Goal: Task Accomplishment & Management: Complete application form

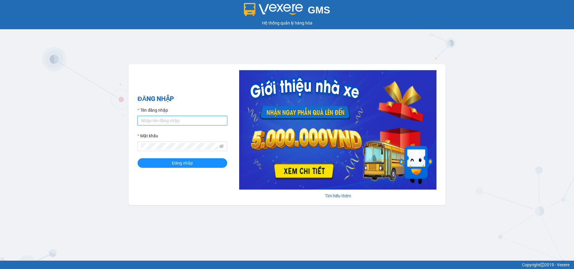
click at [197, 119] on input "Tên đăng nhập" at bounding box center [183, 121] width 90 height 10
type input "duongthuhuong.apq"
click at [138, 159] on button "Đăng nhập" at bounding box center [183, 164] width 90 height 10
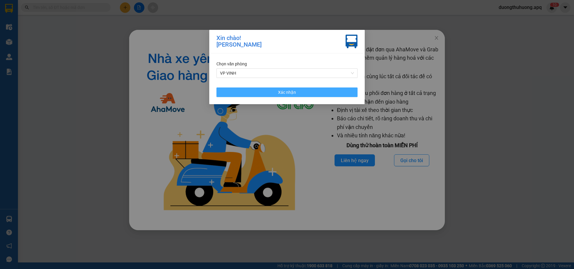
click at [304, 92] on button "Xác nhận" at bounding box center [287, 93] width 141 height 10
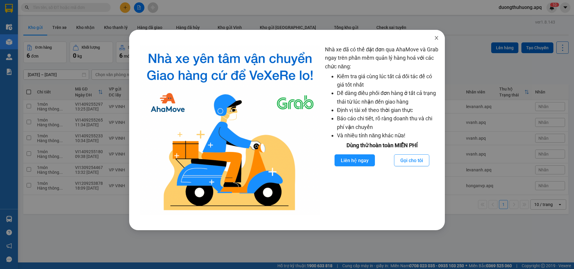
click at [438, 38] on icon "close" at bounding box center [436, 38] width 5 height 5
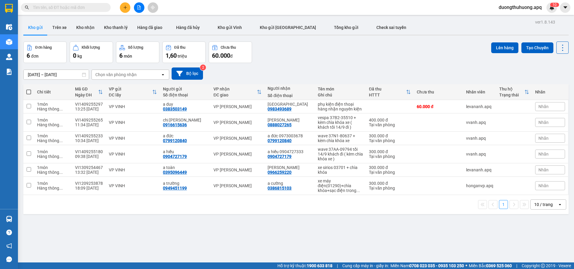
click at [89, 3] on span at bounding box center [66, 7] width 90 height 9
click at [88, 10] on input "text" at bounding box center [68, 7] width 71 height 7
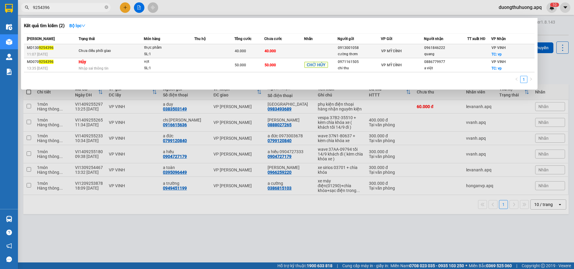
type input "9254396"
click at [190, 51] on span "thực phẩm SL: 1" at bounding box center [169, 51] width 50 height 13
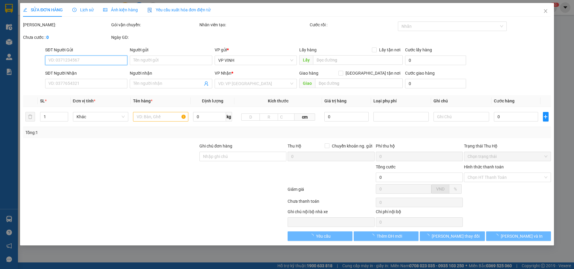
type input "0913001058"
type input "cường thơm"
type input "0961846222"
type input "quang"
checkbox input "true"
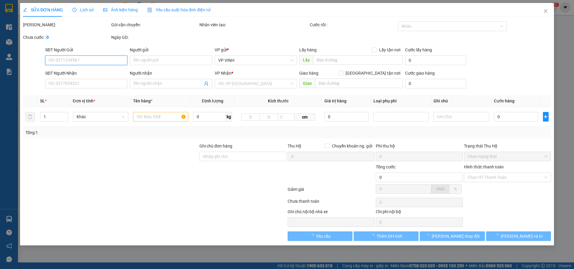
type input "vp"
type input "40.000"
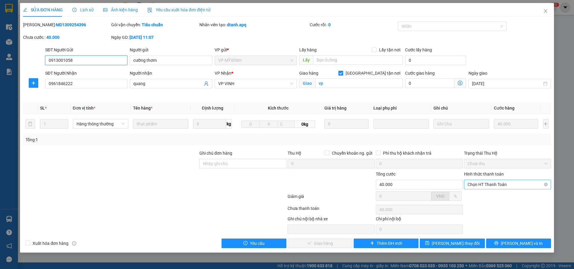
click at [523, 188] on span "Chọn HT Thanh Toán" at bounding box center [508, 184] width 80 height 9
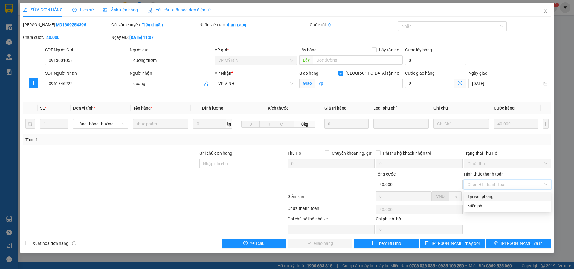
click at [480, 198] on div "Tại văn phòng" at bounding box center [508, 197] width 80 height 7
type input "0"
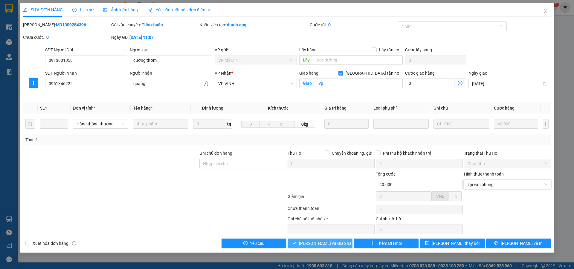
click at [325, 243] on span "Lưu và Giao hàng" at bounding box center [327, 243] width 57 height 7
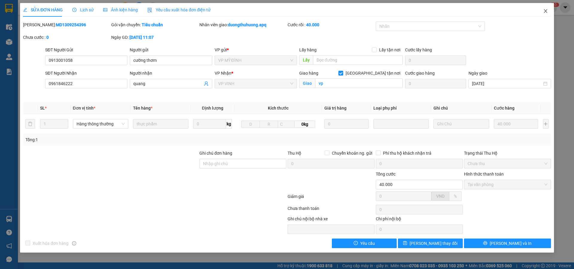
click at [546, 12] on icon "close" at bounding box center [545, 11] width 3 height 4
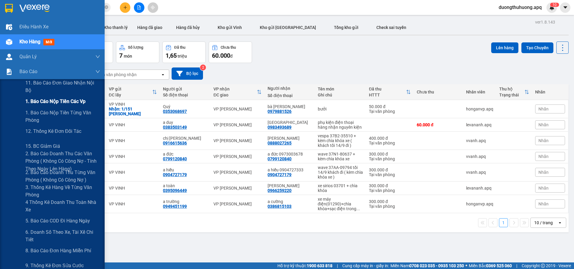
click at [51, 102] on span "1. Báo cáo nộp tiền các vp" at bounding box center [55, 101] width 60 height 7
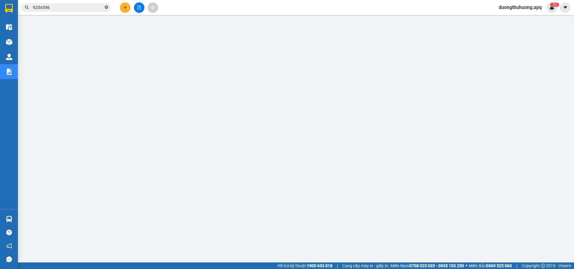
click at [106, 7] on icon "close-circle" at bounding box center [107, 7] width 4 height 4
paste input "VI1409255093"
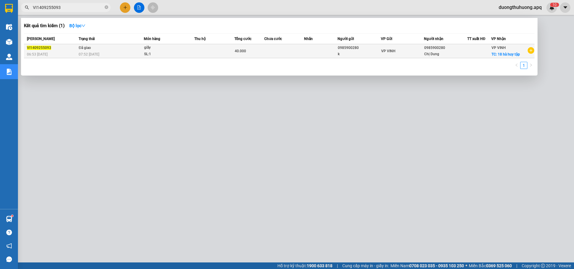
type input "VI1409255093"
click at [113, 53] on div "07:52 - 14/09" at bounding box center [111, 54] width 65 height 7
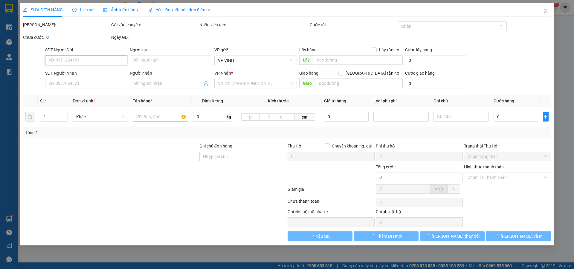
type input "0985900280"
type input "k"
type input "0985900280"
type input "Chị Dung"
checkbox input "true"
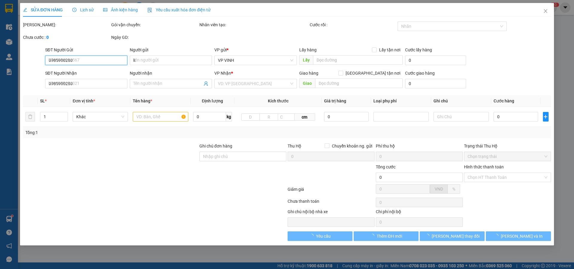
type input "18 hà huy tập"
type input "40.000"
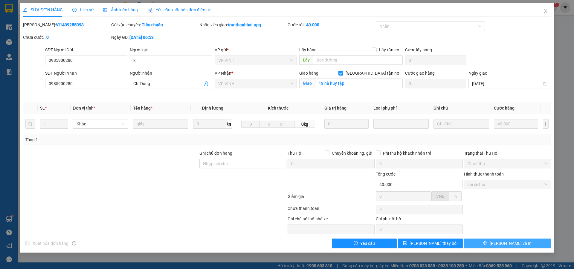
click at [483, 245] on button "Lưu và In" at bounding box center [507, 244] width 87 height 10
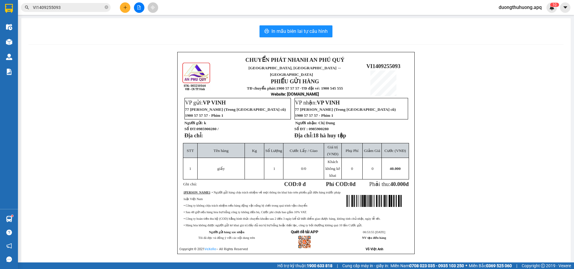
scroll to position [10, 0]
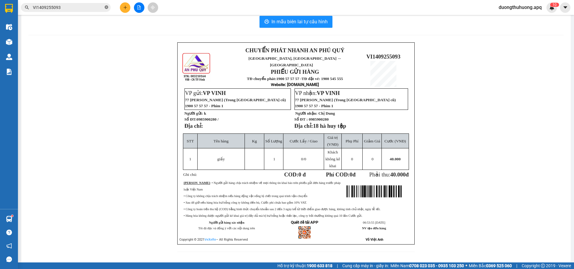
click at [106, 7] on icon "close-circle" at bounding box center [107, 7] width 4 height 4
click at [100, 7] on input "text" at bounding box center [68, 7] width 71 height 7
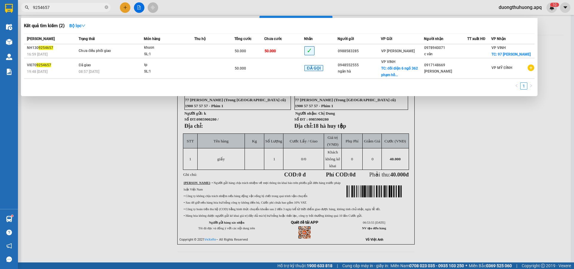
click at [100, 7] on input "9254657" at bounding box center [68, 7] width 71 height 7
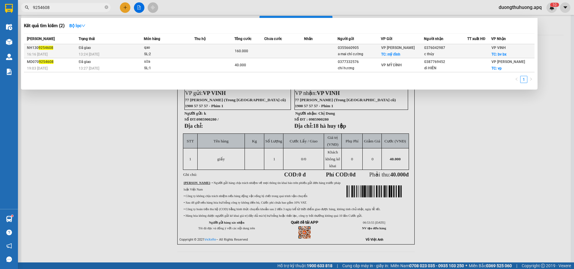
type input "9254608"
click at [176, 53] on div "SL: 2" at bounding box center [166, 54] width 45 height 7
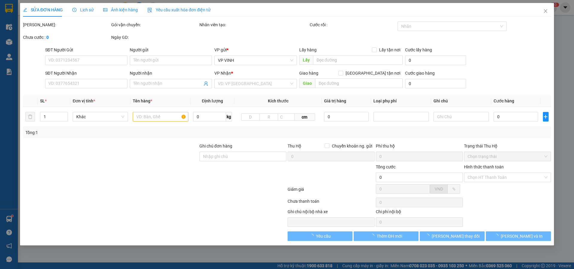
type input "0355660905"
type input "a mai chí cường"
checkbox input "true"
type input "mỹ đình"
type input "0376042987"
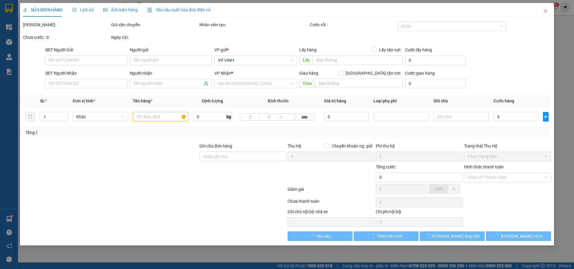
type input "c thúy"
checkbox input "true"
type input "bv bx"
type input "160.000"
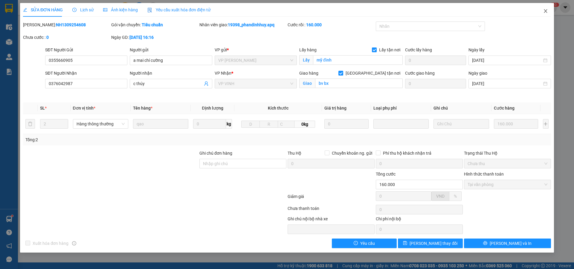
click at [547, 10] on icon "close" at bounding box center [545, 11] width 3 height 4
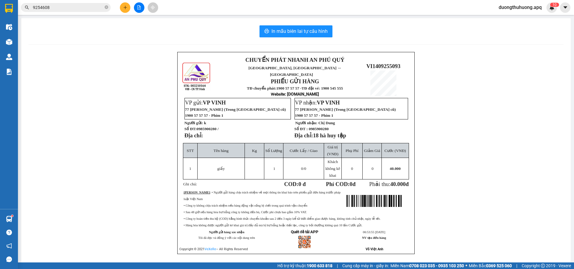
click at [73, 7] on input "9254608" at bounding box center [68, 7] width 71 height 7
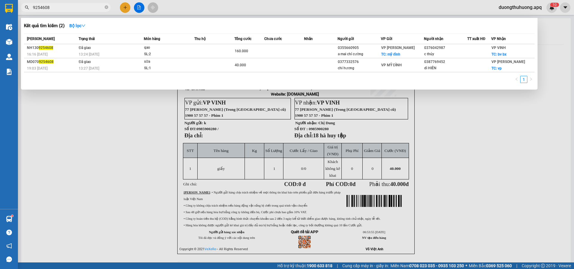
click at [73, 7] on input "9254608" at bounding box center [68, 7] width 71 height 7
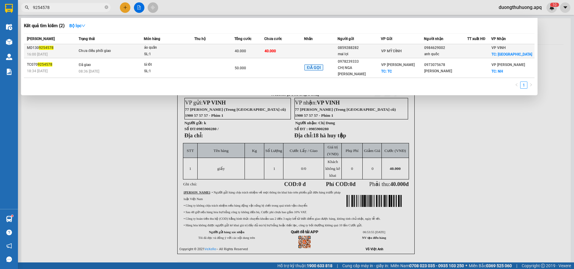
type input "9254578"
click at [191, 54] on span "áo quần SL: 1" at bounding box center [169, 51] width 50 height 13
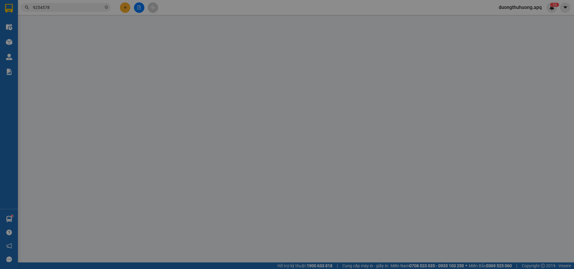
type input "0859288282"
type input "mai lợi"
type input "0984629002"
type input "anh quốc"
checkbox input "true"
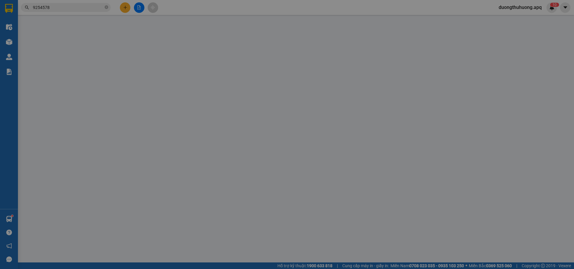
type input "bến xe bắc vinh"
type input "40.000"
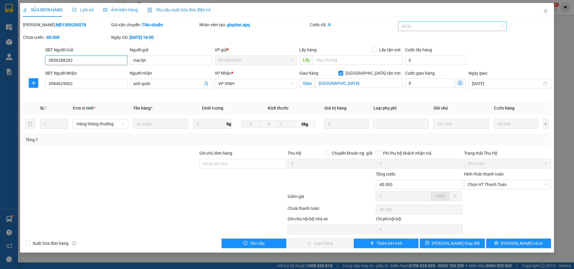
click at [452, 26] on div at bounding box center [450, 26] width 100 height 7
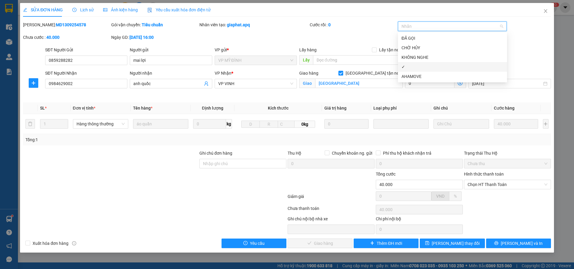
click at [412, 68] on div "✓" at bounding box center [453, 67] width 102 height 7
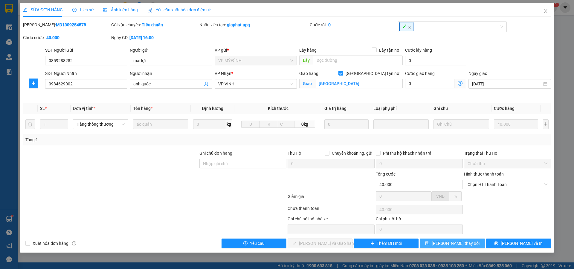
click at [458, 243] on span "Lưu thay đổi" at bounding box center [456, 243] width 48 height 7
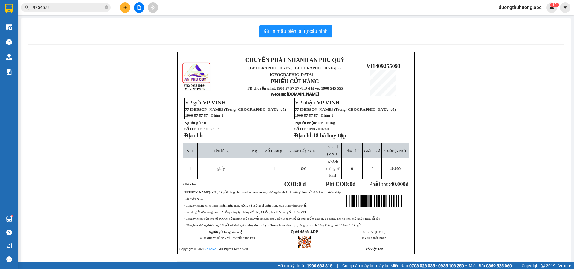
click at [84, 10] on input "9254578" at bounding box center [68, 7] width 71 height 7
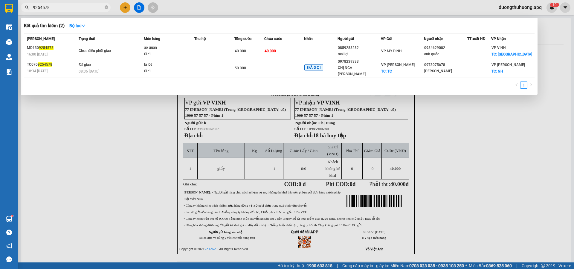
click at [84, 10] on input "9254578" at bounding box center [68, 7] width 71 height 7
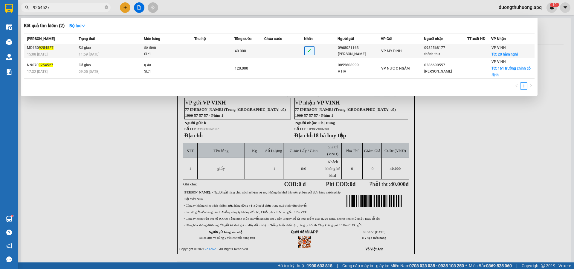
type input "9254527"
click at [109, 55] on div "11:59 - 14/09" at bounding box center [111, 54] width 65 height 7
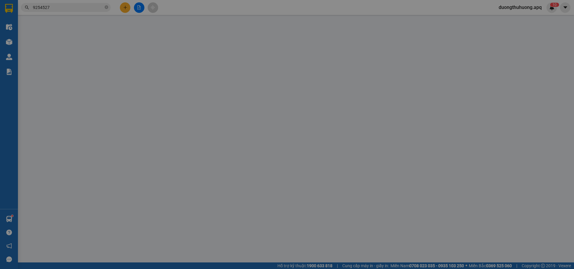
type input "0968021163"
type input "ngọc hoa"
type input "0982568177"
type input "thành thư"
checkbox input "true"
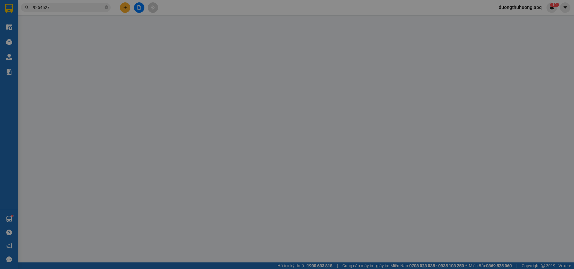
type input "20 hàm nghi"
type input "40.000"
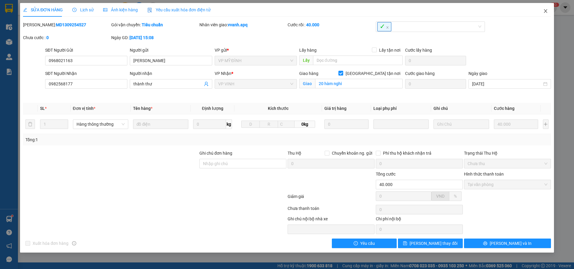
click at [546, 11] on icon "close" at bounding box center [545, 11] width 5 height 5
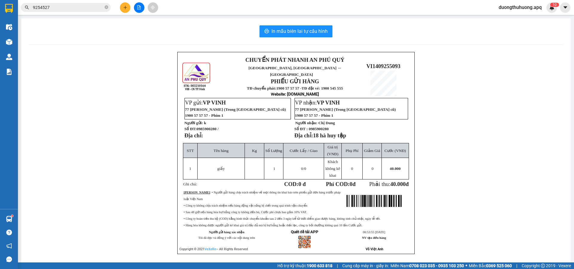
click at [65, 7] on input "9254527" at bounding box center [68, 7] width 71 height 7
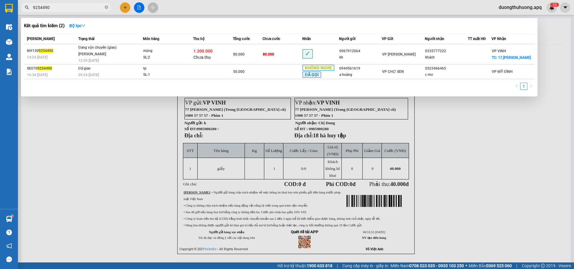
click at [65, 7] on input "9254490" at bounding box center [68, 7] width 71 height 7
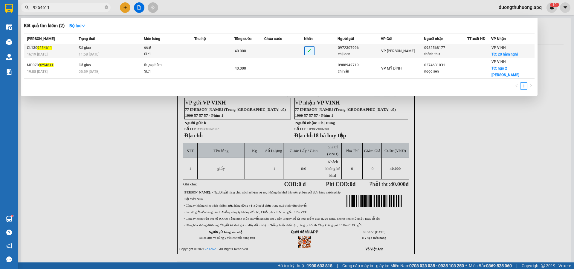
type input "9254611"
click at [125, 50] on td "Đã giao 11:58 - 14/09" at bounding box center [110, 51] width 67 height 14
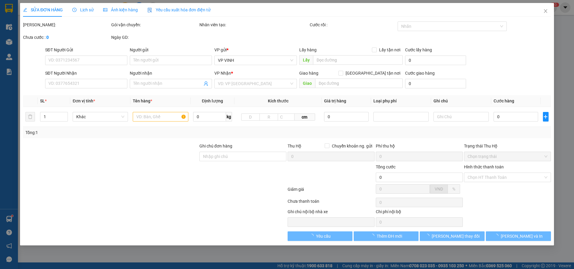
type input "0972307996"
type input "chị loan"
type input "0982568177"
type input "thành thư"
checkbox input "true"
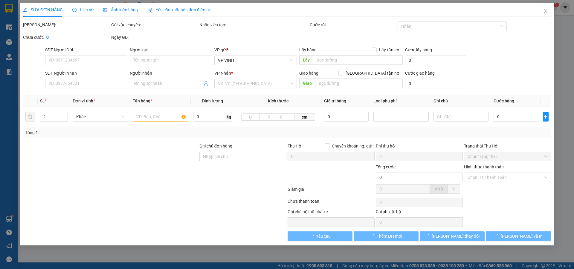
type input "20 hàm nghi"
type input "40.000"
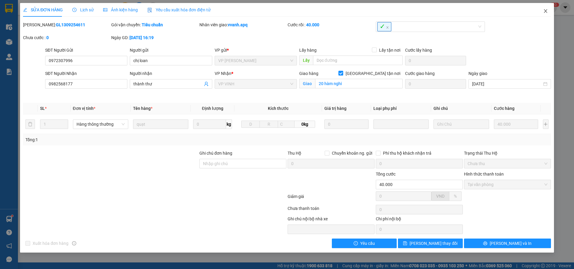
click at [545, 12] on icon "close" at bounding box center [545, 11] width 5 height 5
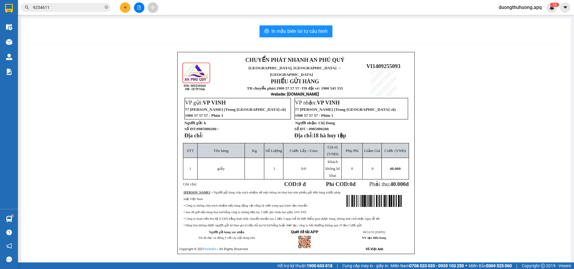
click at [91, 6] on input "9254611" at bounding box center [68, 7] width 71 height 7
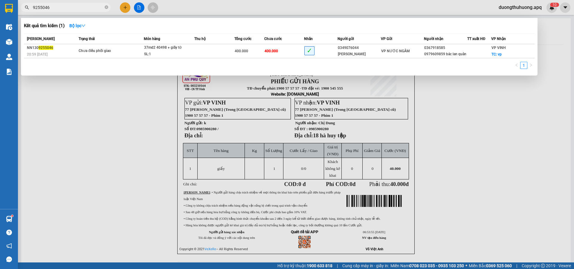
click at [92, 6] on input "9255046" at bounding box center [68, 7] width 71 height 7
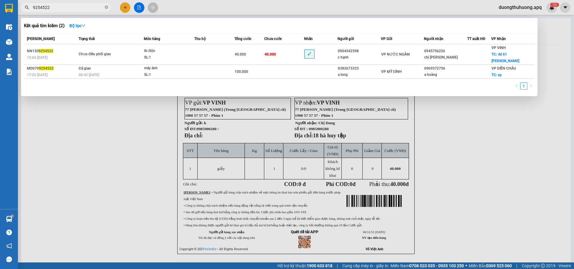
click at [92, 6] on input "9254522" at bounding box center [68, 7] width 71 height 7
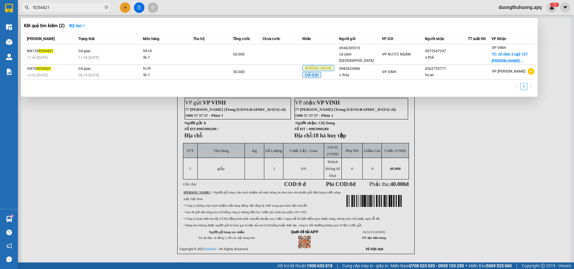
click at [69, 5] on input "9254421" at bounding box center [68, 7] width 71 height 7
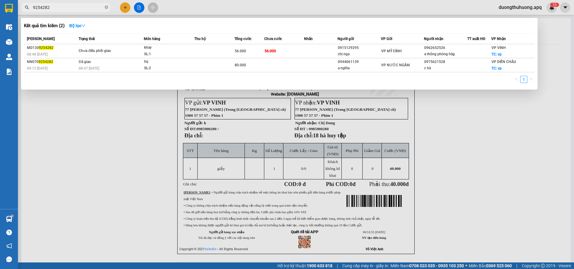
click at [69, 5] on input "9254282" at bounding box center [68, 7] width 71 height 7
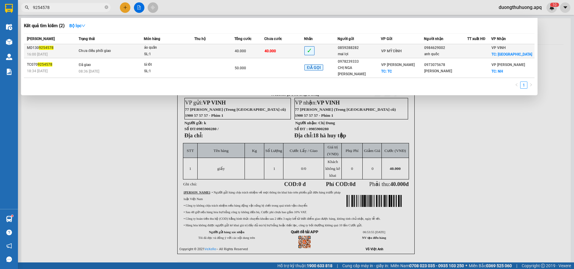
type input "9254578"
click at [125, 54] on span "Chưa điều phối giao" at bounding box center [111, 51] width 65 height 7
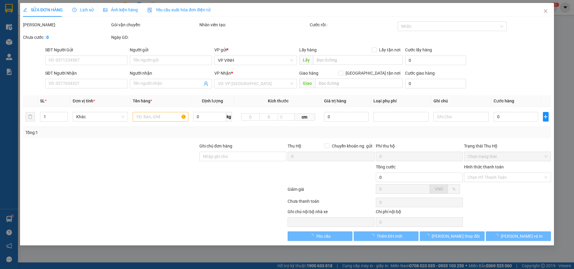
type input "0859288282"
type input "mai lợi"
type input "0984629002"
type input "anh quốc"
checkbox input "true"
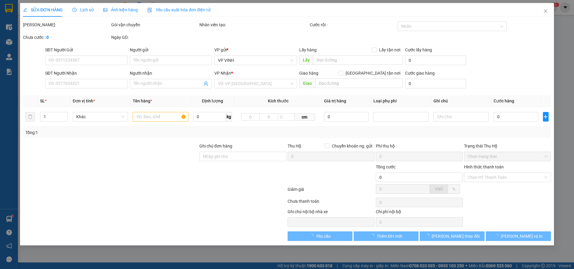
type input "bến xe bắc vinh"
type input "40.000"
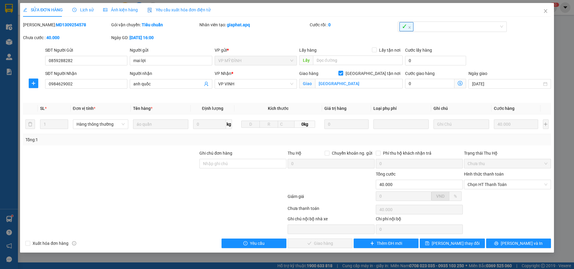
click at [83, 10] on span "Lịch sử" at bounding box center [82, 9] width 21 height 5
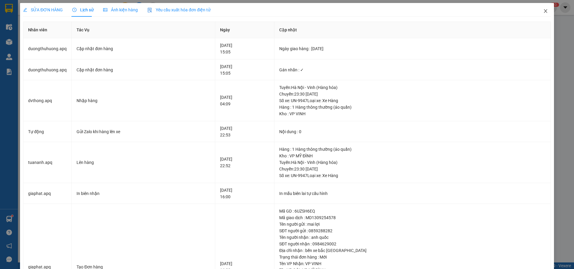
click at [544, 12] on icon "close" at bounding box center [545, 11] width 3 height 4
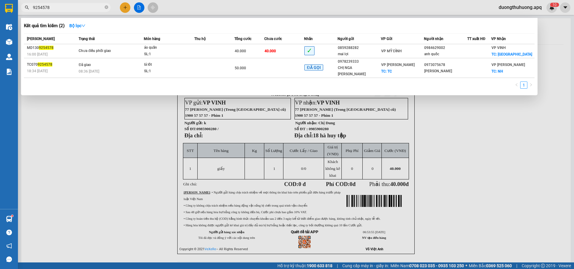
click at [90, 5] on input "9254578" at bounding box center [68, 7] width 71 height 7
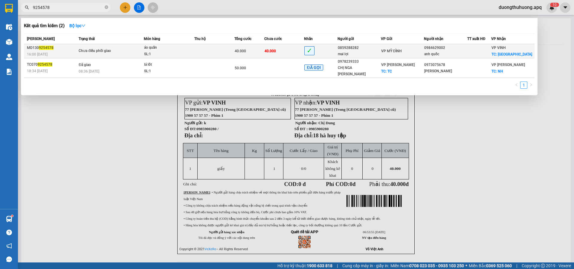
click at [171, 54] on div "SL: 1" at bounding box center [166, 54] width 45 height 7
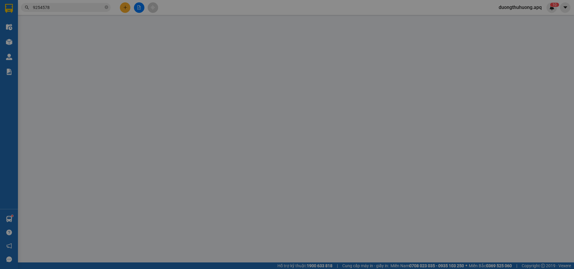
type input "0859288282"
type input "mai lợi"
type input "0984629002"
type input "anh quốc"
checkbox input "true"
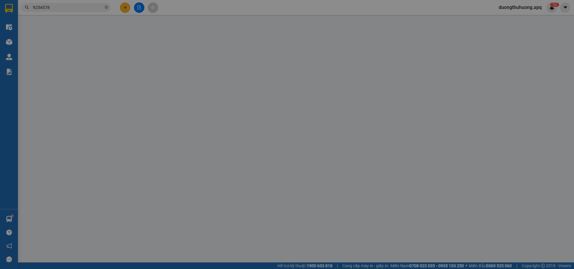
type input "bến xe bắc vinh"
type input "40.000"
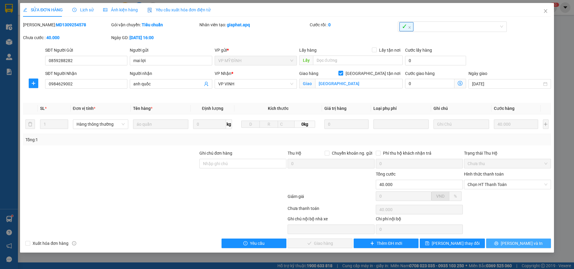
click at [498, 245] on button "Lưu và In" at bounding box center [518, 244] width 65 height 10
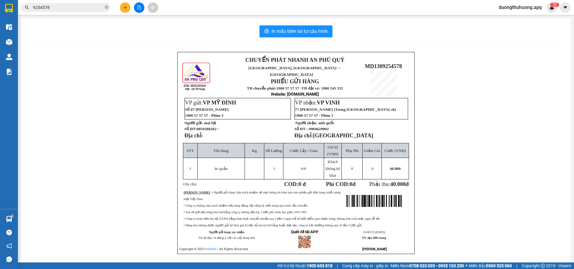
click at [87, 10] on input "9254578" at bounding box center [68, 7] width 71 height 7
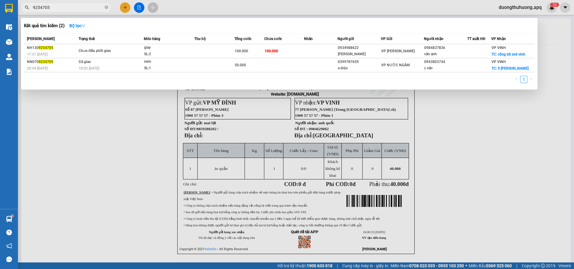
type input "9254705"
click at [127, 138] on div at bounding box center [287, 134] width 574 height 269
click at [106, 7] on icon "close-circle" at bounding box center [107, 7] width 4 height 4
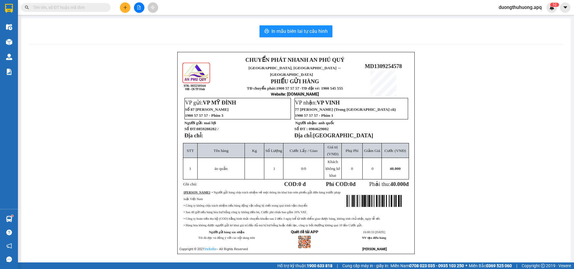
click at [97, 7] on input "text" at bounding box center [68, 7] width 71 height 7
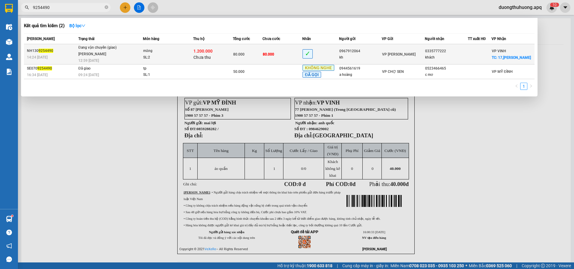
type input "9254490"
click at [171, 58] on div "SL: 2" at bounding box center [165, 57] width 45 height 7
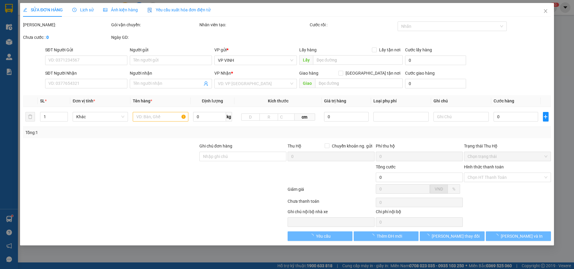
type input "0967912064"
type input "kh"
type input "0335777222"
type input "khách"
checkbox input "true"
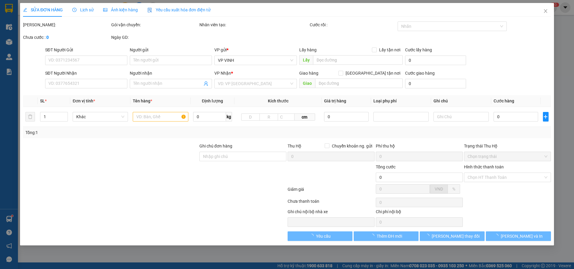
type input "17,tran huy liêu"
type input "80.000"
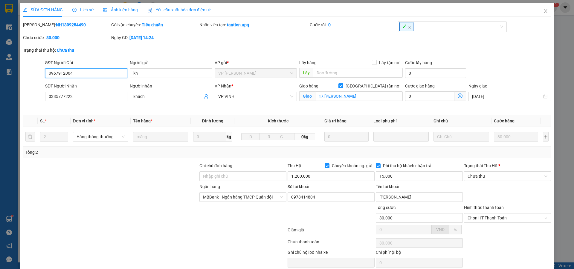
scroll to position [25, 0]
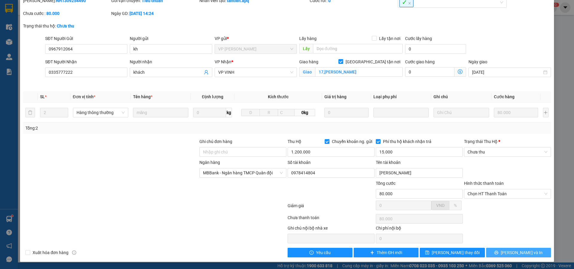
click at [490, 253] on button "Lưu và In" at bounding box center [518, 253] width 65 height 10
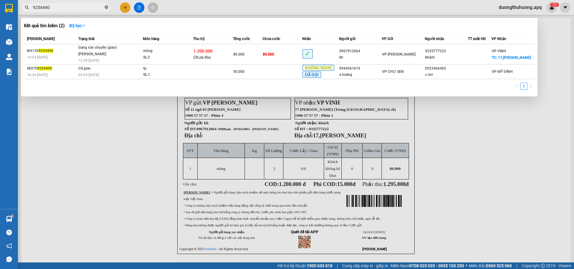
click at [106, 6] on icon "close-circle" at bounding box center [107, 7] width 4 height 4
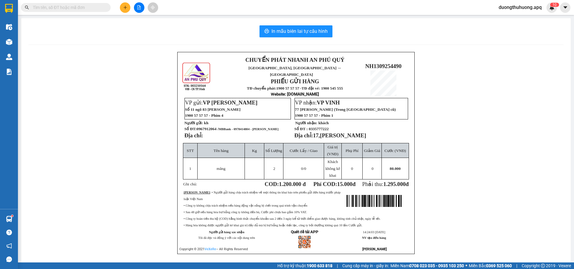
click at [90, 8] on input "text" at bounding box center [68, 7] width 71 height 7
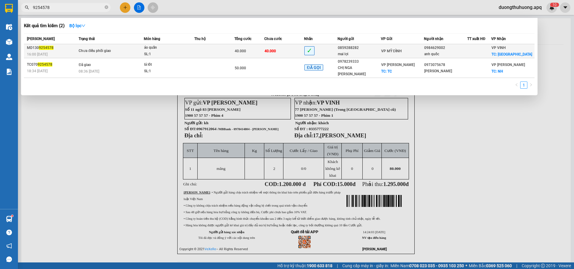
type input "9254578"
click at [192, 54] on span "áo quần SL: 1" at bounding box center [169, 51] width 50 height 13
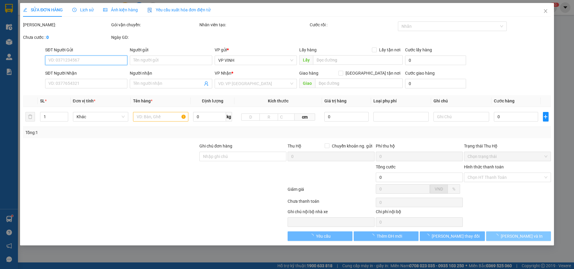
type input "0859288282"
type input "mai lợi"
type input "0984629002"
type input "anh quốc"
checkbox input "true"
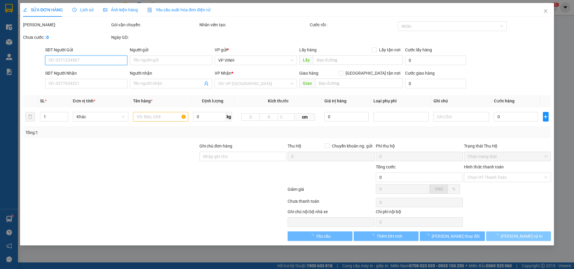
type input "bến xe bắc vinh"
type input "40.000"
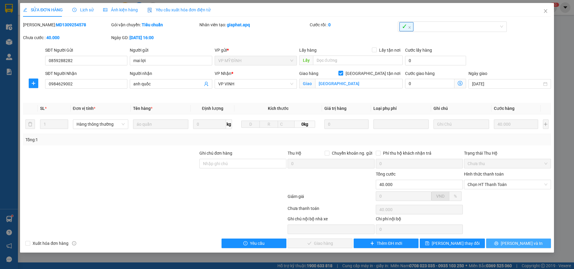
click at [498, 244] on button "Lưu và In" at bounding box center [518, 244] width 65 height 10
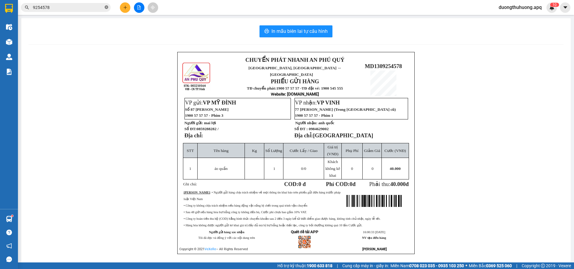
click at [105, 7] on icon "close-circle" at bounding box center [107, 7] width 4 height 4
click at [91, 7] on input "text" at bounding box center [68, 7] width 71 height 7
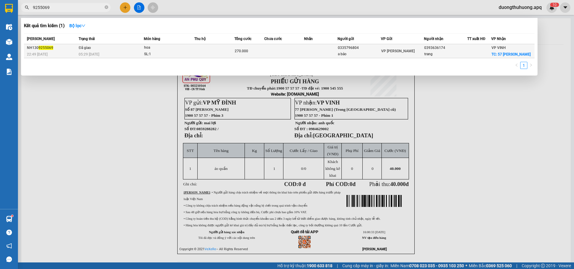
type input "9255069"
click at [198, 53] on td at bounding box center [214, 51] width 40 height 14
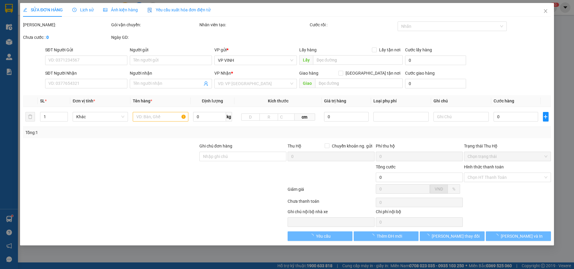
type input "0335796804"
type input "a bảo"
type input "0393636174"
type input "trang"
checkbox input "true"
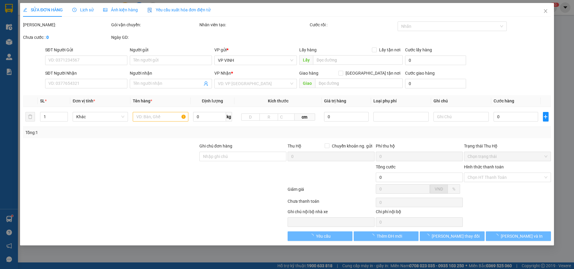
type input "57 lê hồng phong"
type input "270.000"
type input "10"
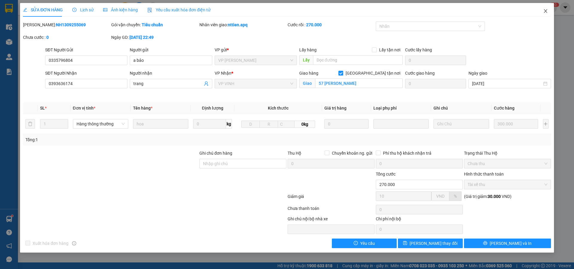
click at [546, 10] on icon "close" at bounding box center [545, 11] width 5 height 5
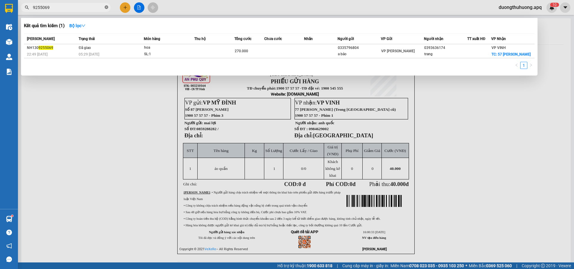
click at [107, 8] on icon "close-circle" at bounding box center [107, 7] width 4 height 4
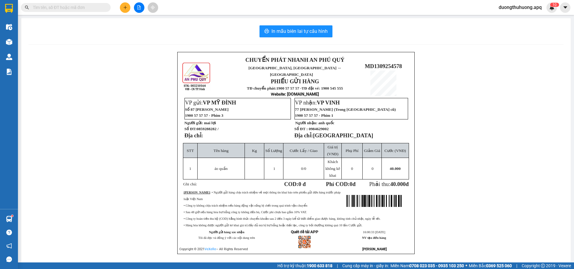
click at [100, 7] on input "text" at bounding box center [68, 7] width 71 height 7
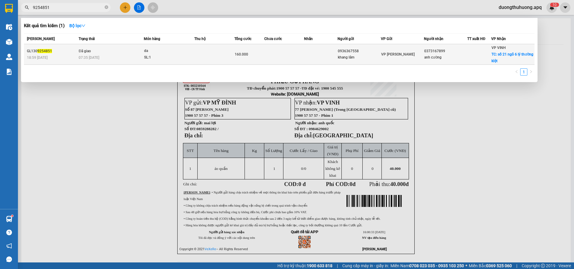
type input "9254851"
click at [177, 57] on div "SL: 1" at bounding box center [166, 57] width 45 height 7
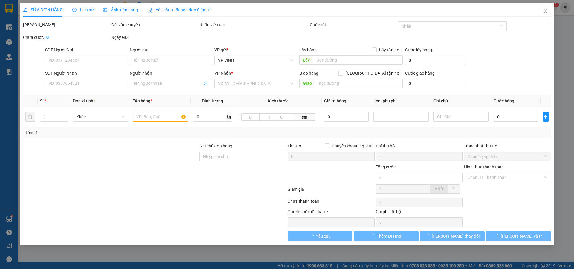
type input "0936367558"
type input "khang lâm"
type input "0373167899"
type input "anh cường"
checkbox input "true"
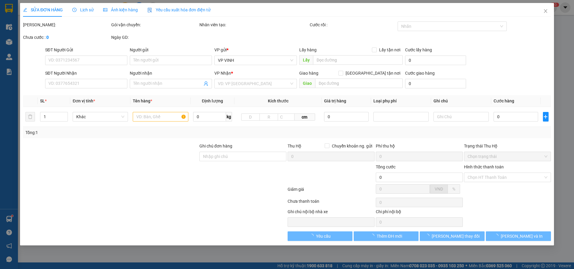
type input "số 21 ngõ 6 lý thường kiệt"
type input "160.000"
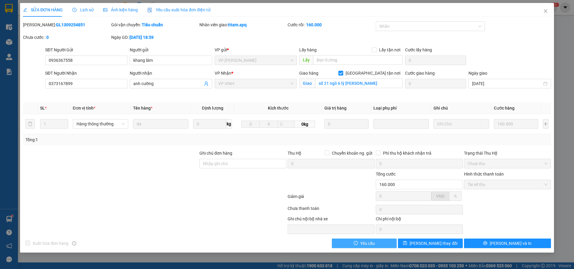
click at [379, 244] on button "Yêu cầu" at bounding box center [364, 244] width 65 height 10
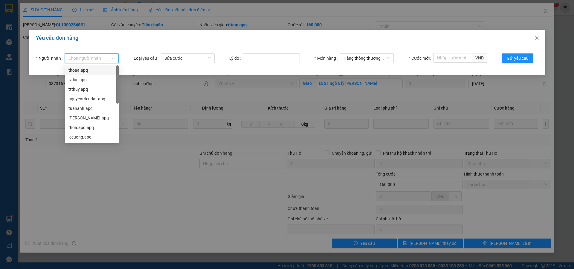
click at [91, 57] on input "Người nhận" at bounding box center [89, 58] width 42 height 9
drag, startPoint x: 75, startPoint y: 139, endPoint x: 88, endPoint y: 130, distance: 15.3
click at [76, 138] on div "lecuong.apq" at bounding box center [91, 137] width 47 height 7
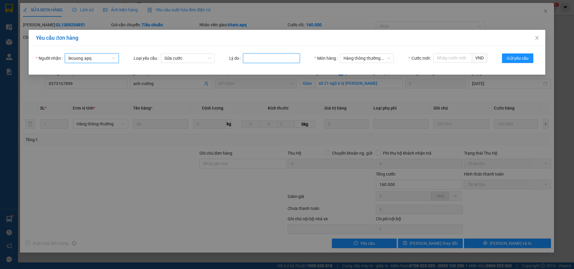
click at [276, 61] on input "Lý do" at bounding box center [271, 59] width 57 height 10
type input "khach hop dong"
click at [453, 60] on input "Cước mới" at bounding box center [453, 58] width 39 height 10
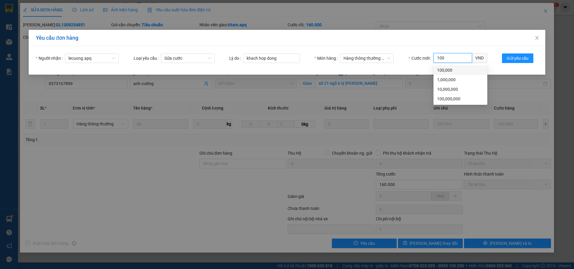
drag, startPoint x: 446, startPoint y: 71, endPoint x: 450, endPoint y: 71, distance: 4.8
click at [446, 71] on div "100,000" at bounding box center [460, 70] width 47 height 7
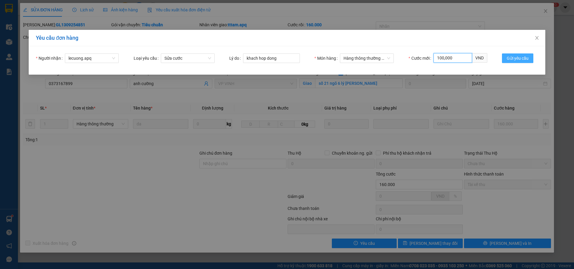
type input "100,000"
click at [518, 57] on span "Gửi yêu cầu" at bounding box center [518, 58] width 22 height 7
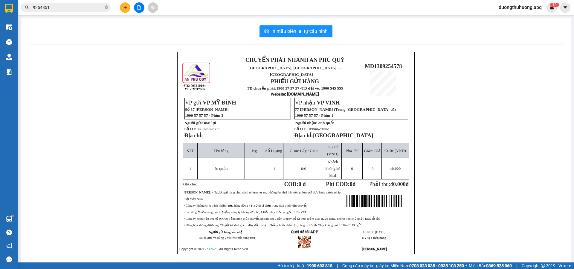
click at [516, 7] on span "duongthuhuong.apq" at bounding box center [520, 7] width 53 height 7
click at [510, 19] on span "Đăng xuất" at bounding box center [523, 18] width 42 height 7
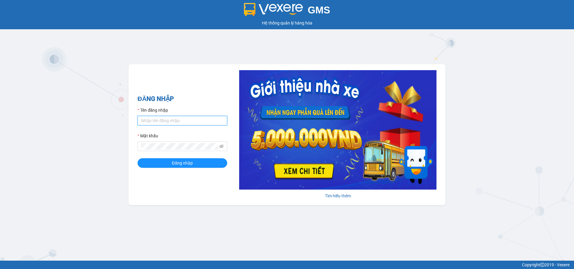
click at [196, 117] on input "Tên đăng nhập" at bounding box center [183, 121] width 90 height 10
type input "lecuong.apq"
click at [138, 159] on button "Đăng nhập" at bounding box center [183, 164] width 90 height 10
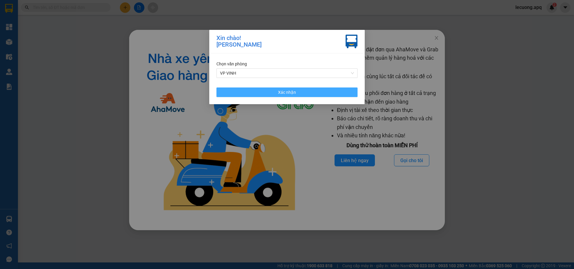
click at [331, 93] on button "Xác nhận" at bounding box center [287, 93] width 141 height 10
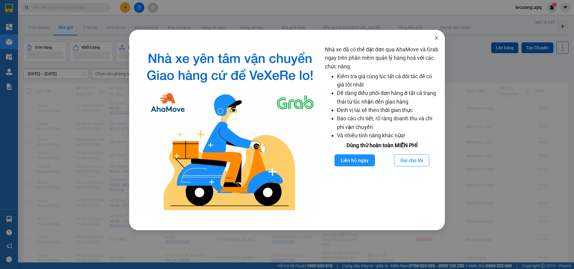
click at [436, 38] on icon "close" at bounding box center [436, 38] width 5 height 5
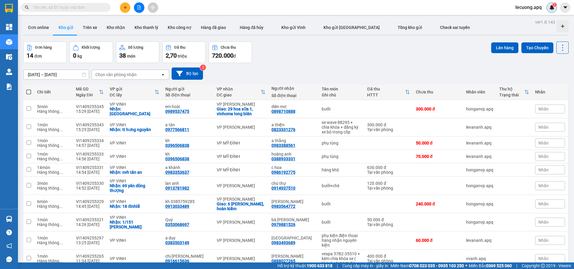
click at [551, 7] on img at bounding box center [551, 7] width 5 height 5
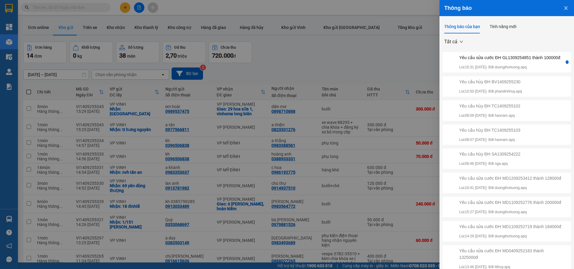
click at [565, 65] on div at bounding box center [567, 62] width 5 height 16
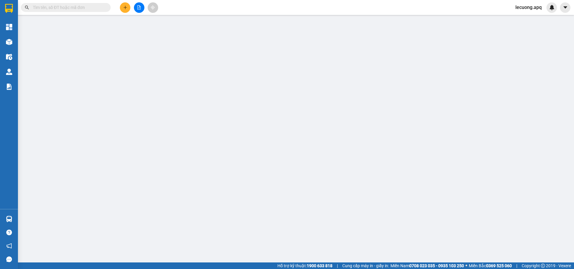
type input "0936367558"
type input "khang lâm"
type input "0373167899"
type input "anh cường"
checkbox input "true"
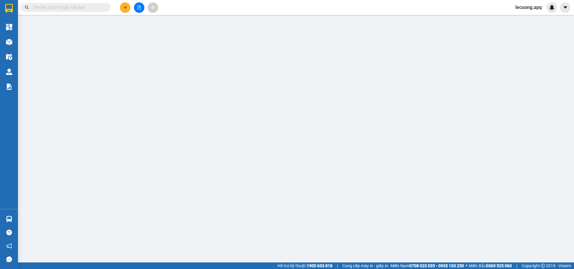
type input "số 21 ngõ 6 lý thường kiệt"
type input "160.000"
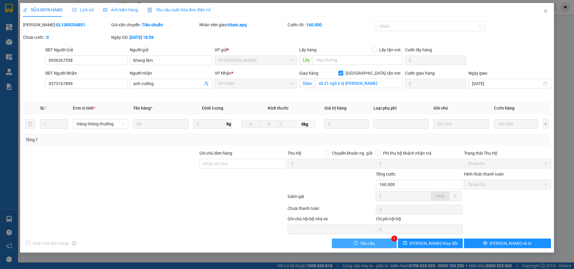
click at [386, 245] on button "Yêu cầu" at bounding box center [364, 244] width 65 height 10
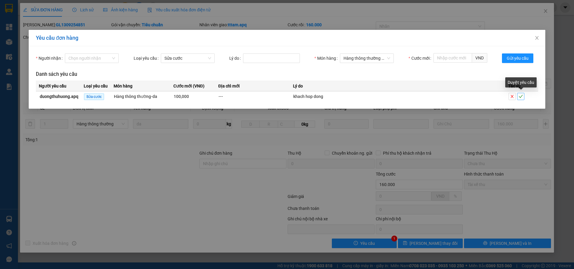
click at [521, 97] on icon "check" at bounding box center [521, 96] width 4 height 3
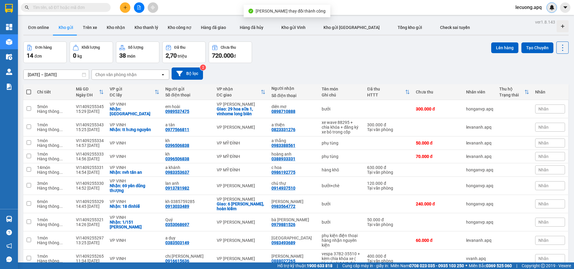
click at [551, 10] on img at bounding box center [551, 7] width 5 height 5
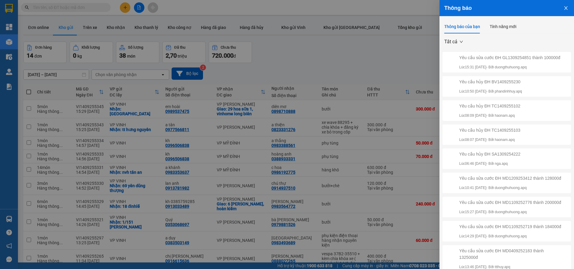
click at [564, 8] on icon "close" at bounding box center [565, 8] width 3 height 4
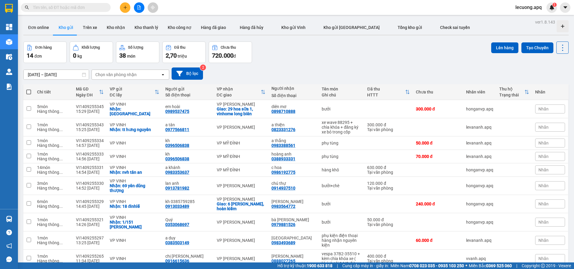
click at [532, 5] on span "lecuong.apq" at bounding box center [529, 7] width 36 height 7
click at [529, 20] on span "Đăng xuất" at bounding box center [532, 18] width 25 height 7
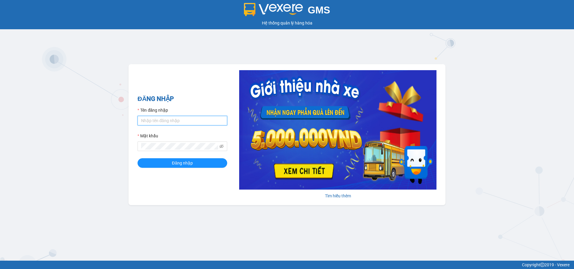
click at [208, 121] on input "Tên đăng nhập" at bounding box center [183, 121] width 90 height 10
type input "duongthuhuong.apq"
click at [138, 159] on button "Đăng nhập" at bounding box center [183, 164] width 90 height 10
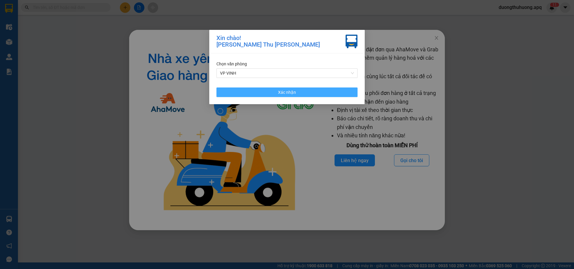
click at [301, 92] on button "Xác nhận" at bounding box center [287, 93] width 141 height 10
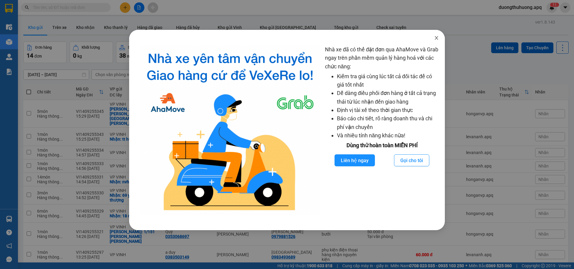
click at [437, 40] on icon "close" at bounding box center [436, 38] width 5 height 5
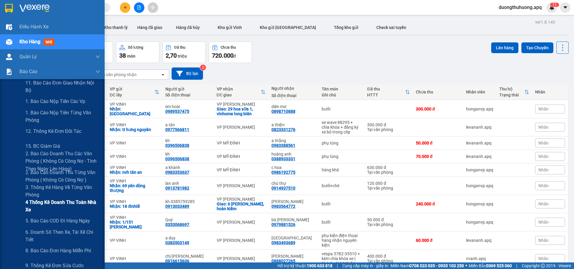
click at [41, 203] on span "4 Thống kê doanh thu toàn nhà xe" at bounding box center [62, 206] width 75 height 15
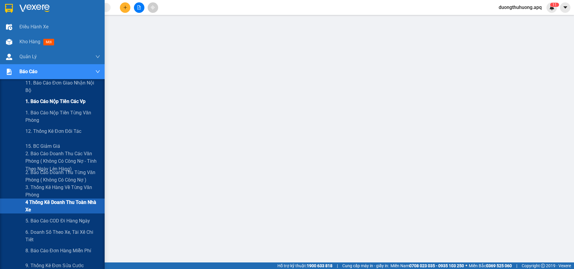
click at [44, 102] on span "1. Báo cáo nộp tiền các vp" at bounding box center [55, 101] width 60 height 7
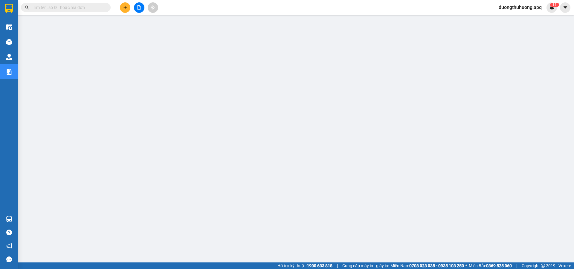
paste input "NH0909251070"
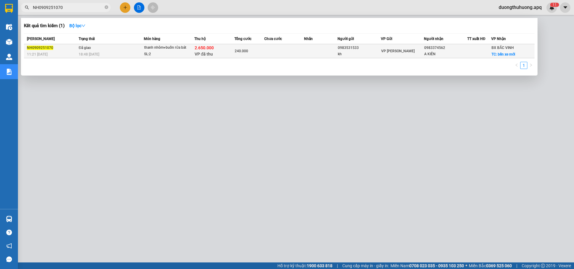
type input "NH0909251070"
click at [170, 51] on div "SL: 2" at bounding box center [166, 54] width 45 height 7
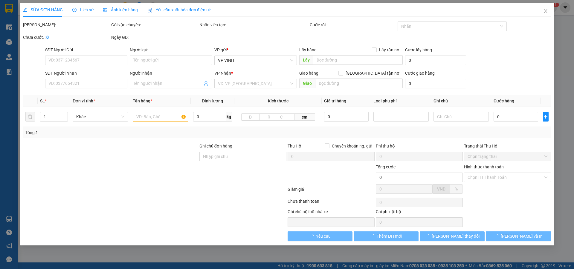
type input "0983531533"
type input "kh"
type input "0983374562"
type input "A KIÊN"
checkbox input "true"
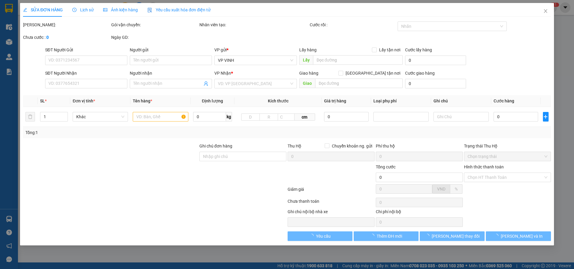
type input "bến xe mới"
checkbox input "true"
type input "2.650.000"
type input "15.000"
type input "240.000"
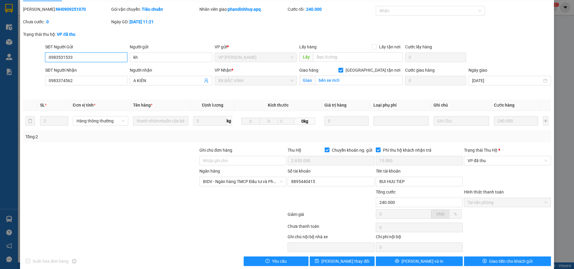
scroll to position [24, 0]
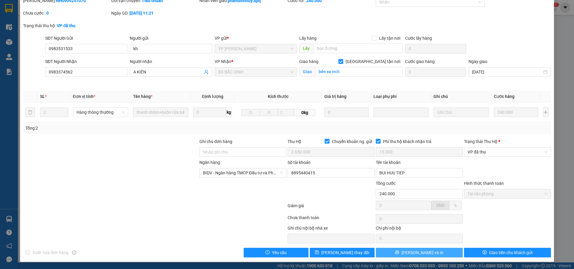
click at [441, 253] on button "Lưu và In" at bounding box center [419, 253] width 87 height 10
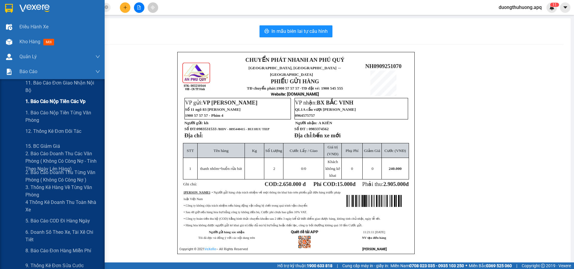
click at [40, 104] on span "1. Báo cáo nộp tiền các vp" at bounding box center [55, 101] width 60 height 7
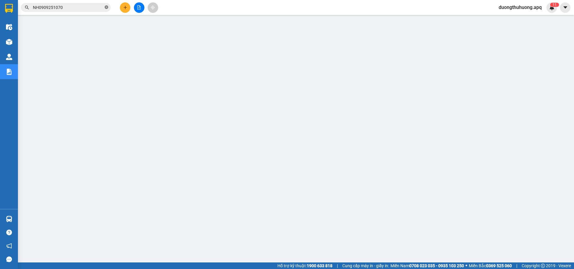
click at [106, 7] on icon "close-circle" at bounding box center [107, 7] width 4 height 4
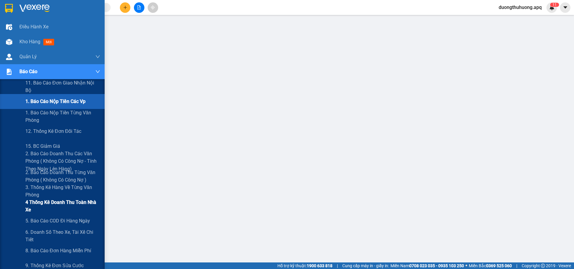
click at [54, 204] on span "4 Thống kê doanh thu toàn nhà xe" at bounding box center [62, 206] width 75 height 15
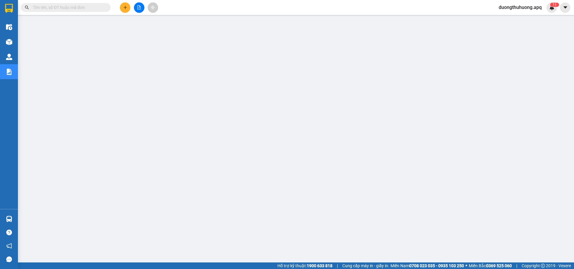
click at [91, 7] on input "text" at bounding box center [68, 7] width 71 height 7
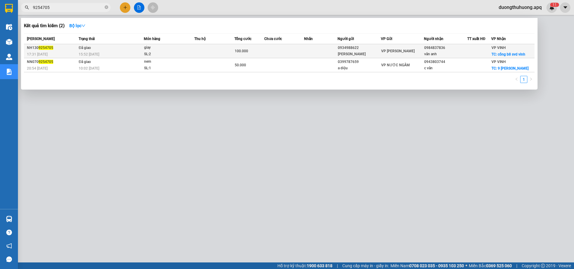
type input "9254705"
click at [188, 52] on div "SL: 2" at bounding box center [166, 54] width 45 height 7
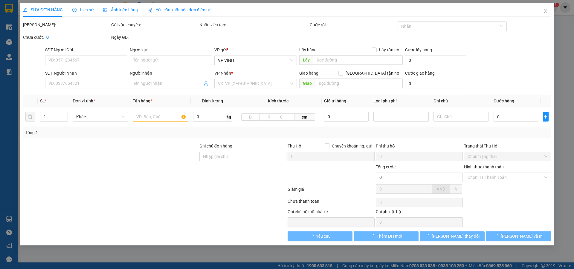
type input "0934988622"
type input "[PERSON_NAME]"
type input "0984837836"
type input "vân anh"
checkbox input "true"
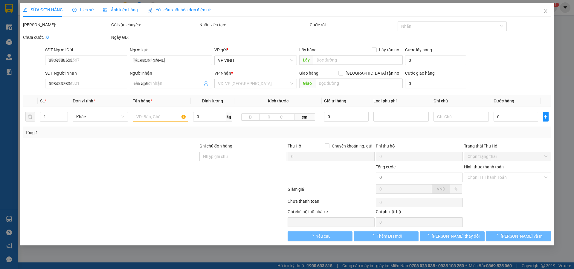
type input "cổng b8 svd vinh"
type input "100.000"
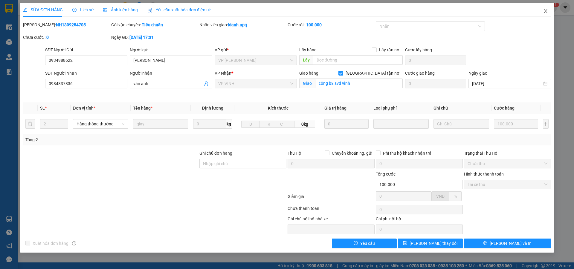
click at [547, 10] on icon "close" at bounding box center [545, 11] width 5 height 5
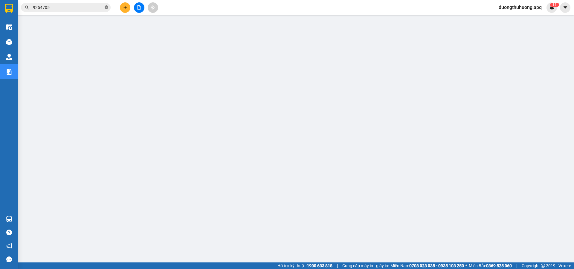
click at [107, 7] on icon "close-circle" at bounding box center [107, 7] width 4 height 4
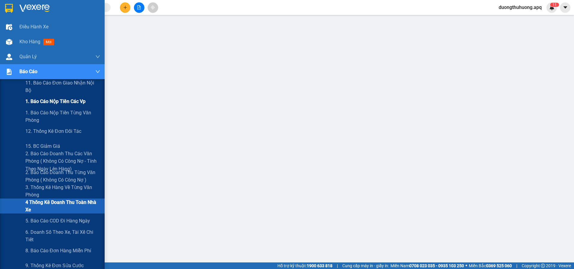
click at [45, 103] on span "1. Báo cáo nộp tiền các vp" at bounding box center [55, 101] width 60 height 7
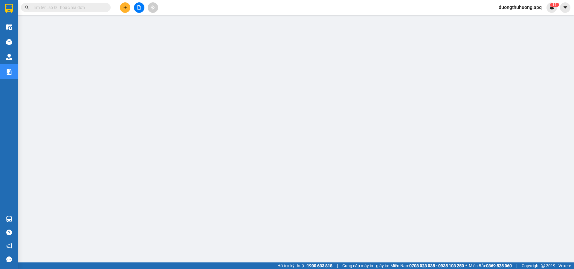
click at [514, 6] on span "duongthuhuong.apq" at bounding box center [520, 7] width 53 height 7
click at [512, 19] on span "Đăng xuất" at bounding box center [523, 18] width 42 height 7
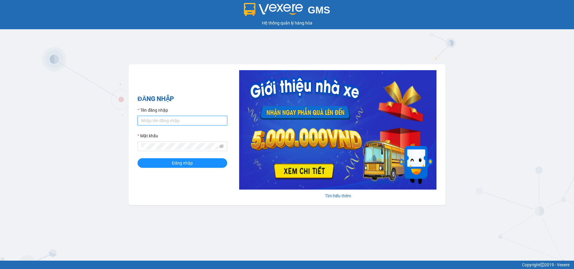
click at [182, 122] on input "Tên đăng nhập" at bounding box center [183, 121] width 90 height 10
type input "duongthuhuong.apq"
click at [138, 159] on button "Đăng nhập" at bounding box center [183, 164] width 90 height 10
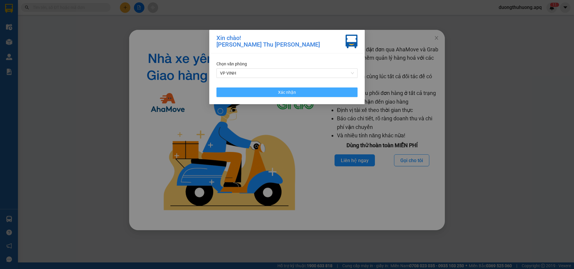
drag, startPoint x: 316, startPoint y: 94, endPoint x: 461, endPoint y: 30, distance: 158.7
click at [317, 94] on button "Xác nhận" at bounding box center [287, 93] width 141 height 10
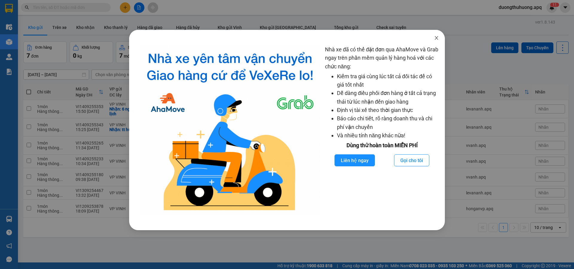
click at [438, 38] on icon "close" at bounding box center [436, 38] width 5 height 5
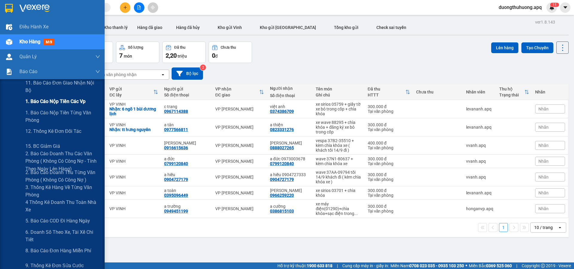
click at [39, 103] on span "1. Báo cáo nộp tiền các vp" at bounding box center [55, 101] width 60 height 7
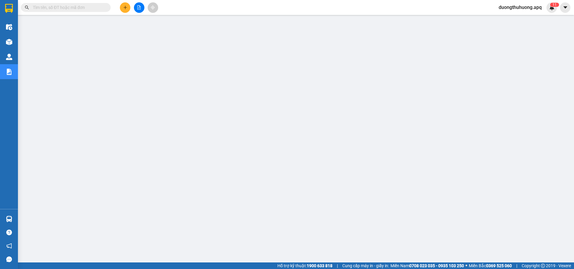
click at [530, 6] on span "duongthuhuong.apq" at bounding box center [520, 7] width 53 height 7
click at [512, 20] on span "Đăng xuất" at bounding box center [523, 18] width 42 height 7
